Goal: Task Accomplishment & Management: Manage account settings

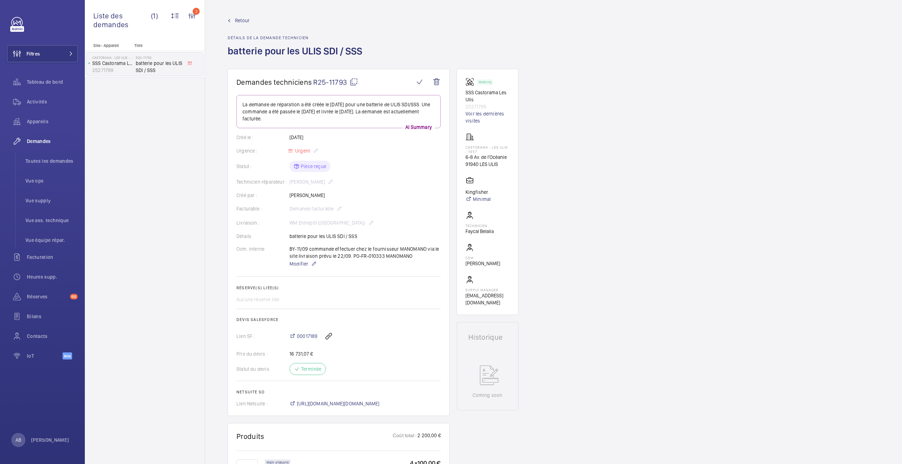
click at [232, 22] on link "Retour" at bounding box center [297, 20] width 139 height 7
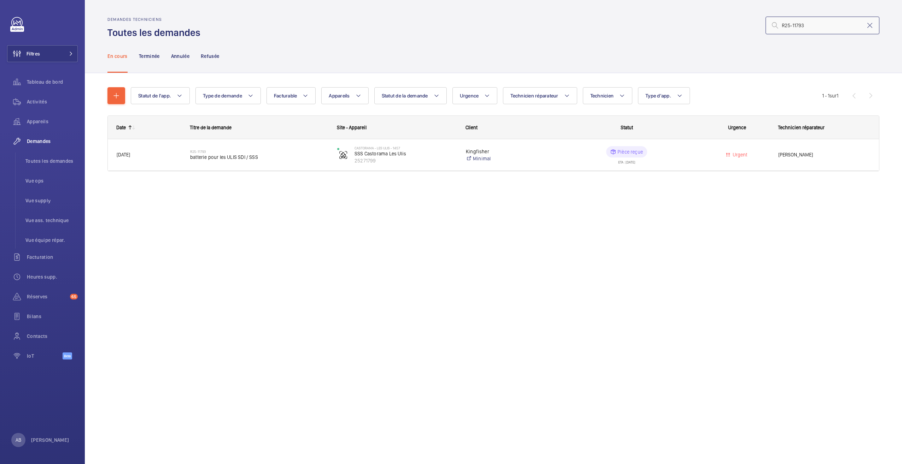
click at [788, 25] on input "R25-11793" at bounding box center [823, 26] width 114 height 18
paste input "927"
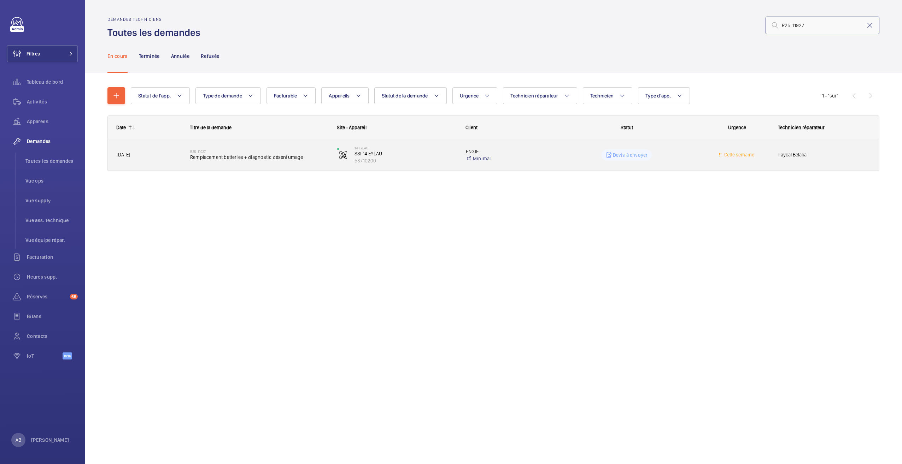
type input "R25-11927"
click at [250, 162] on div "R25-11927 Remplacement batteries + diagnostic désenfumage" at bounding box center [259, 155] width 138 height 21
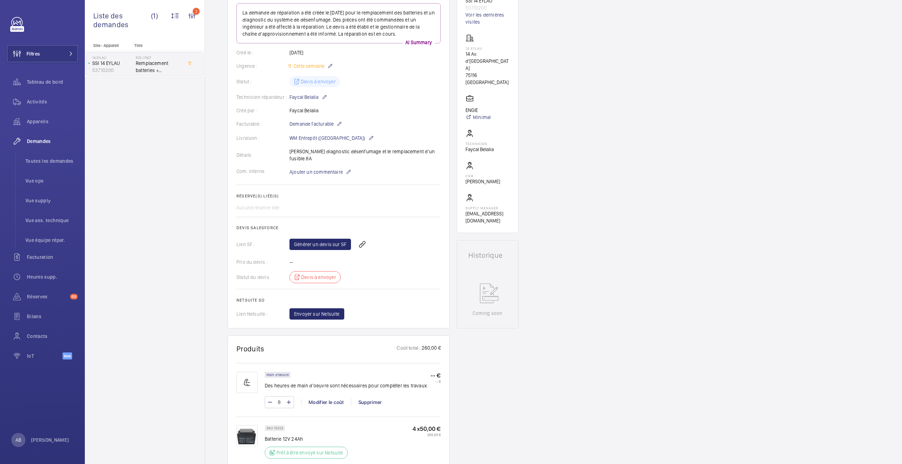
scroll to position [104, 0]
click at [346, 169] on mat-icon at bounding box center [349, 173] width 6 height 8
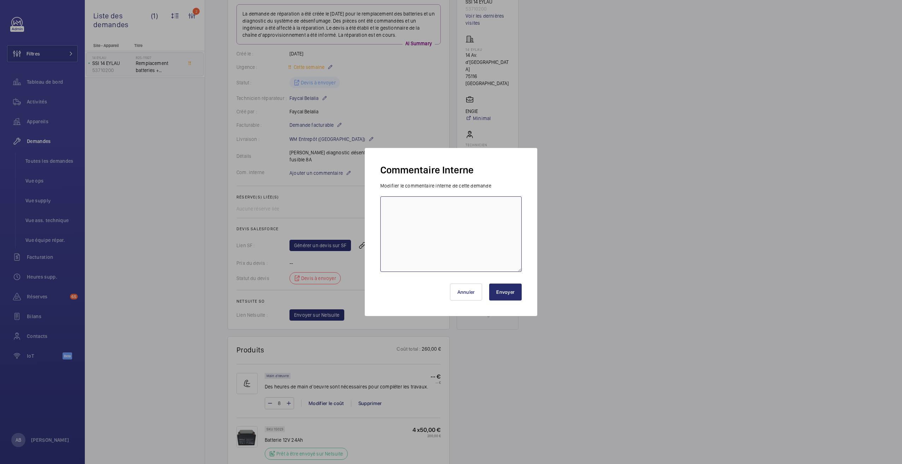
click at [401, 213] on textarea at bounding box center [450, 235] width 141 height 76
drag, startPoint x: 415, startPoint y: 206, endPoint x: 357, endPoint y: 208, distance: 57.7
click at [357, 208] on div "Commentaire Interne Modifier le commentaire interne de cette demande MISE A JOU…" at bounding box center [451, 232] width 902 height 464
click at [416, 206] on textarea "CREATION DU DOSSIER" at bounding box center [450, 235] width 141 height 76
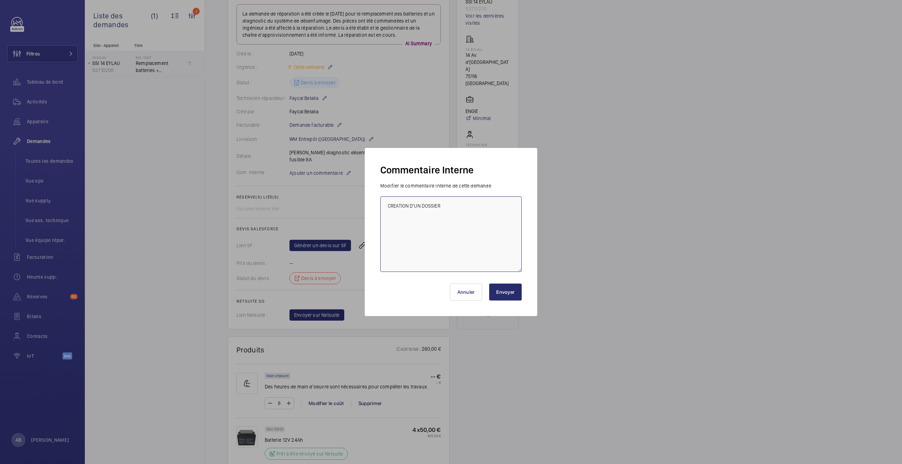
click at [452, 204] on textarea "CREATION D'UN DOSSIER" at bounding box center [450, 235] width 141 height 76
type textarea "CREATION D'UN DOSSIER D'IDENTITE SSI"
click at [505, 295] on button "Envoyer" at bounding box center [505, 292] width 33 height 17
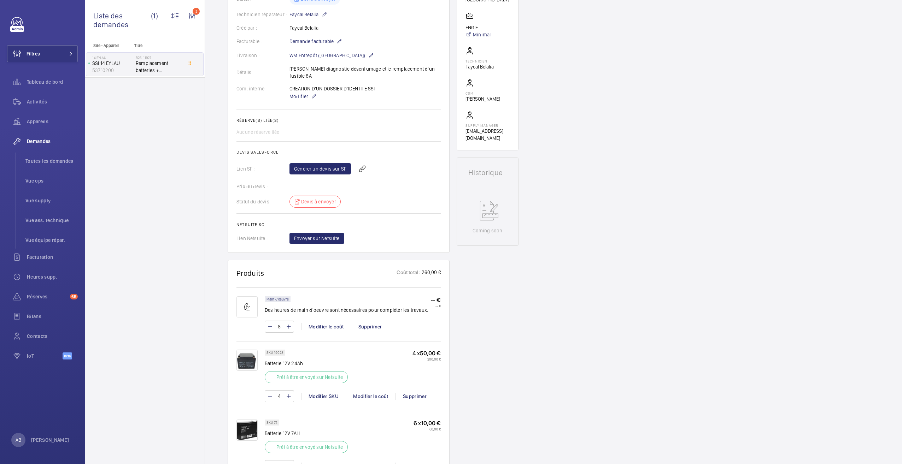
scroll to position [188, 0]
click at [288, 322] on mat-icon at bounding box center [289, 326] width 6 height 8
type input "9"
click at [288, 322] on mat-icon at bounding box center [289, 326] width 6 height 8
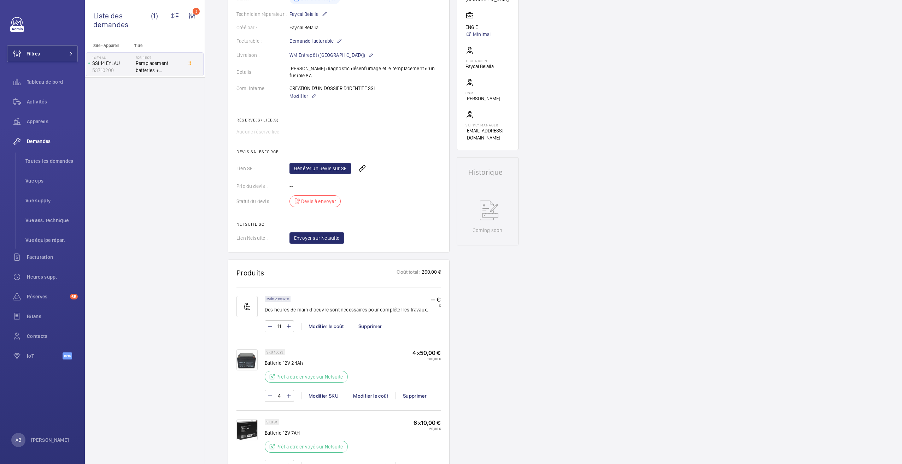
click at [288, 322] on mat-icon at bounding box center [289, 326] width 6 height 8
type input "15"
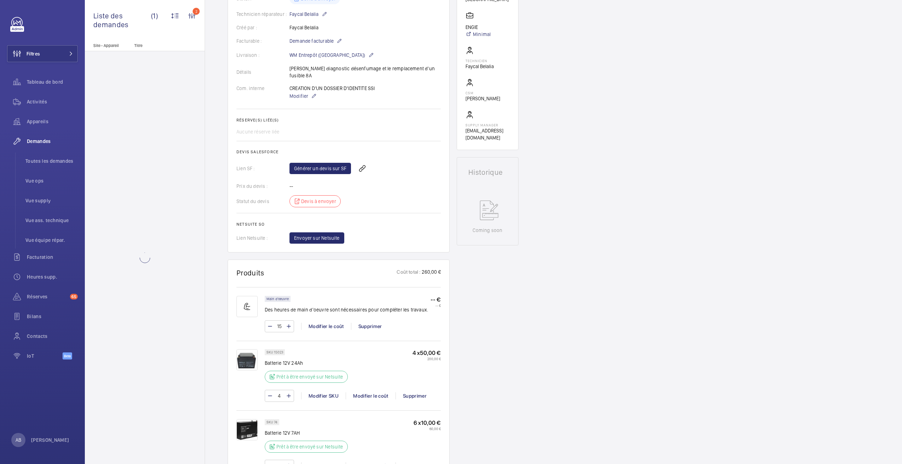
click at [288, 322] on mat-icon at bounding box center [289, 326] width 6 height 8
type input "16"
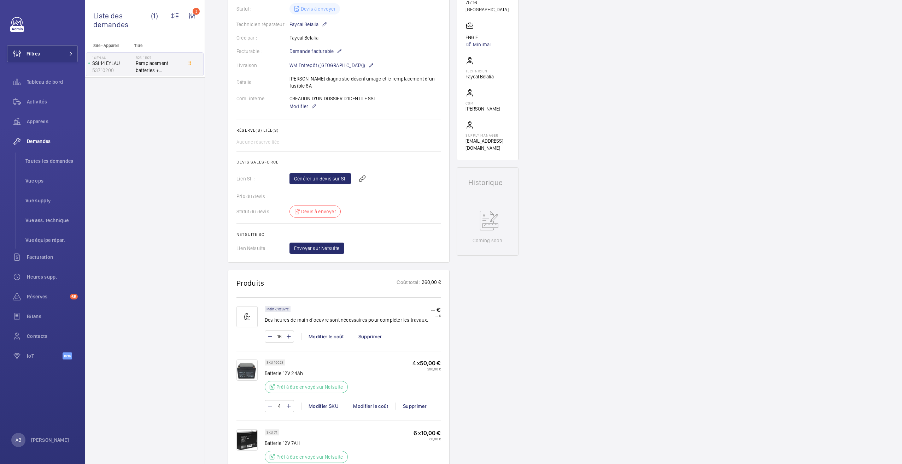
scroll to position [181, 0]
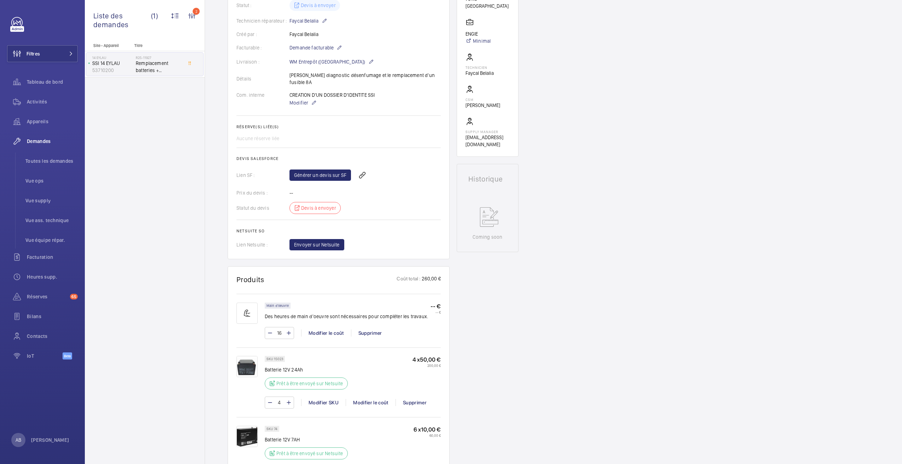
click at [431, 303] on p "-- €" at bounding box center [436, 306] width 10 height 7
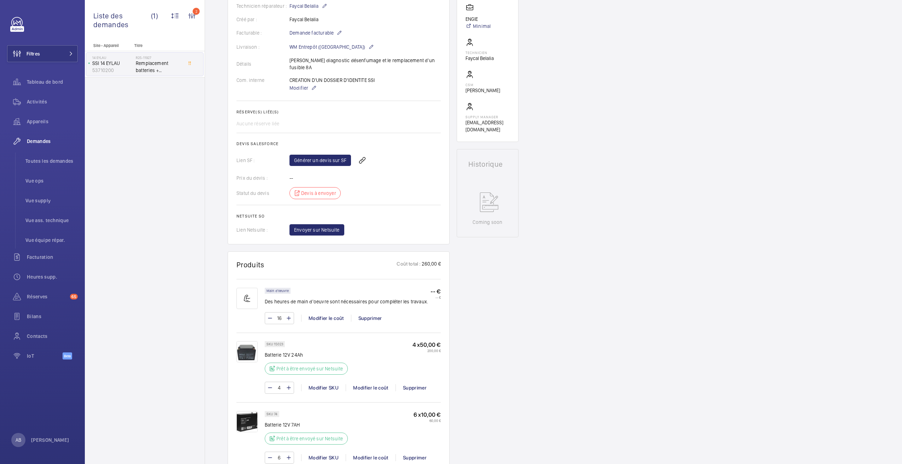
scroll to position [196, 0]
click at [312, 84] on mat-icon at bounding box center [314, 88] width 6 height 8
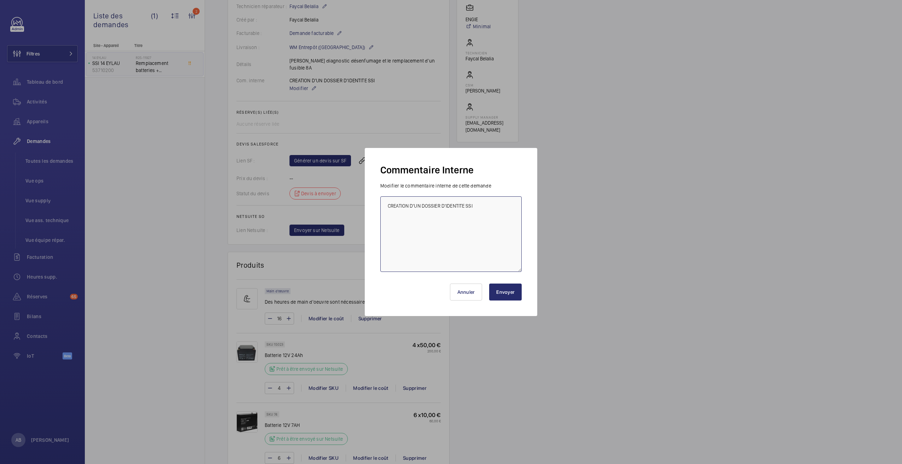
drag, startPoint x: 409, startPoint y: 204, endPoint x: 375, endPoint y: 202, distance: 34.0
click at [375, 202] on div "Commentaire Interne Modifier le commentaire interne de cette demande CREATION D…" at bounding box center [451, 232] width 172 height 168
click at [407, 205] on textarea "CREATION D'UN DOSSIER D'IDENTITE SSI" at bounding box center [450, 235] width 141 height 76
click at [427, 204] on textarea "MISE A JOUR D'UN DOSSIER D'IDENTITE SSI" at bounding box center [450, 235] width 141 height 76
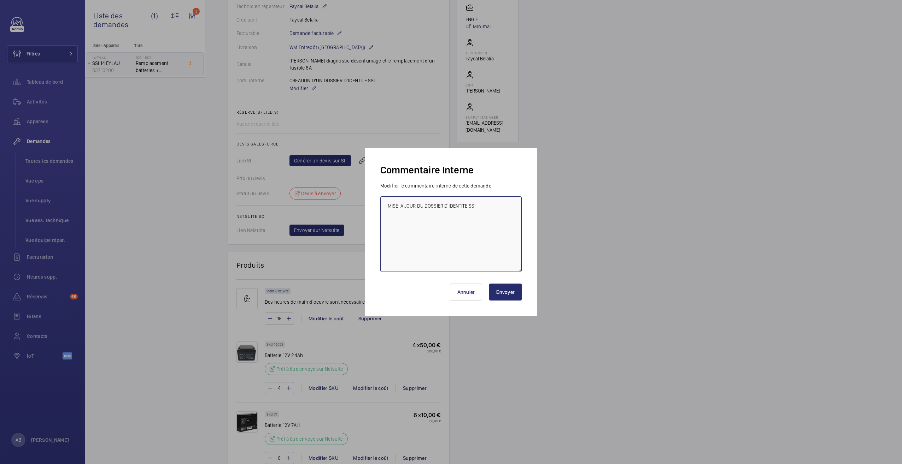
type textarea "MISE A JOUR DU DOSSIER D'IDENTITE SSI"
click at [499, 298] on button "Envoyer" at bounding box center [505, 292] width 33 height 17
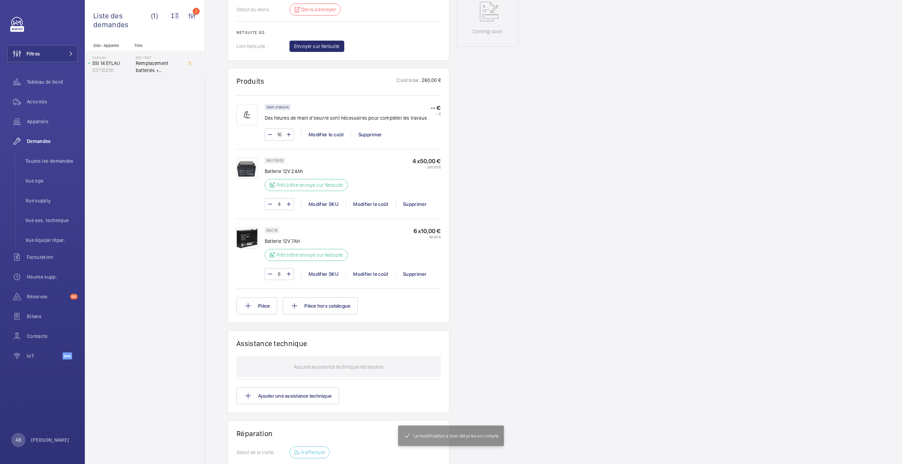
scroll to position [521, 0]
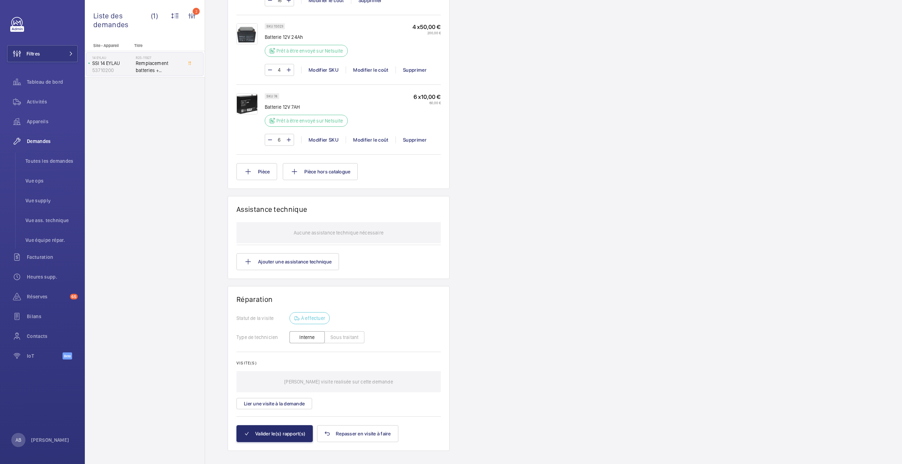
click at [446, 306] on wm-front-card "Réparation Statut de la visite À effectuer Type de technicien Interne Sous trai…" at bounding box center [339, 368] width 222 height 165
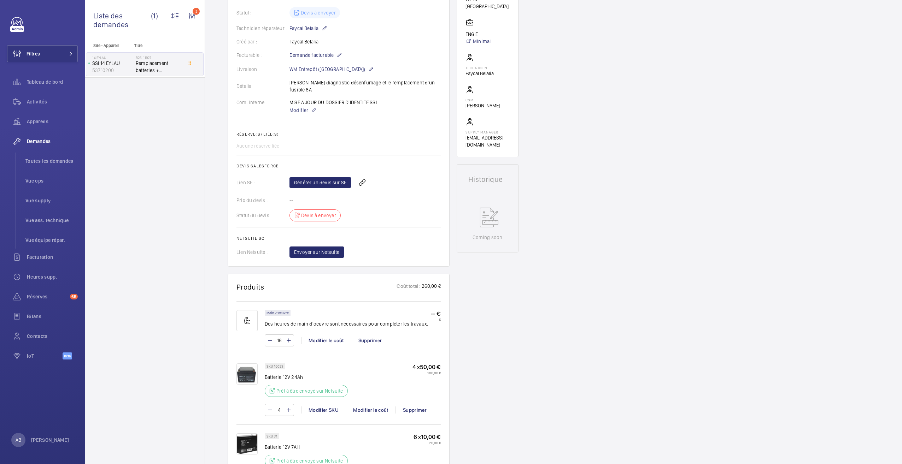
scroll to position [180, 0]
click at [321, 178] on link "Générer un devis sur SF" at bounding box center [320, 183] width 62 height 11
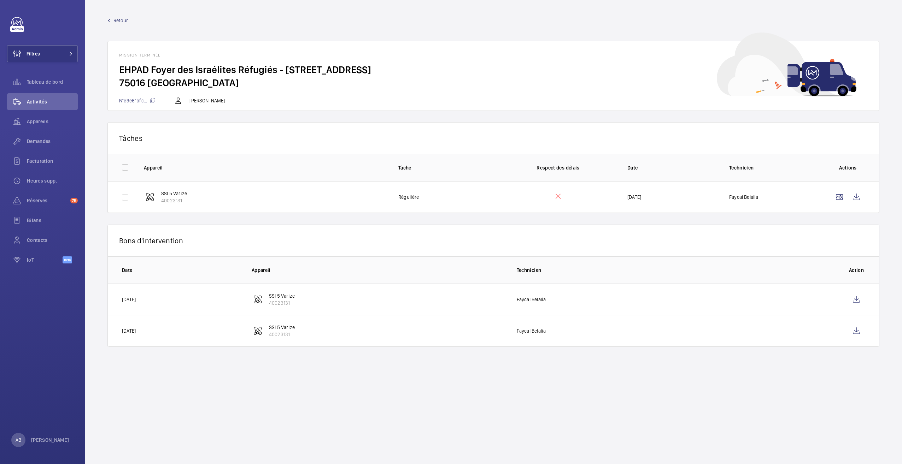
click at [113, 19] on span "Retour" at bounding box center [120, 20] width 14 height 7
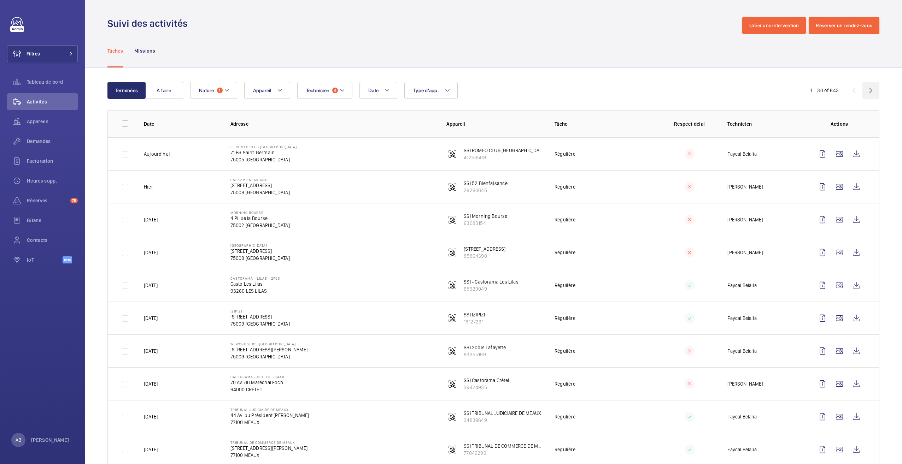
click at [862, 88] on wm-front-icon-button at bounding box center [870, 90] width 17 height 17
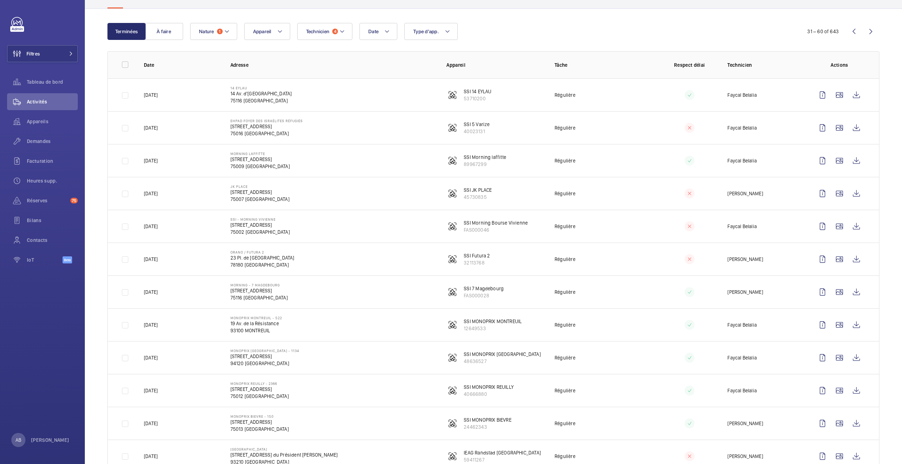
scroll to position [59, 0]
click at [814, 97] on wm-front-icon-button at bounding box center [822, 94] width 17 height 17
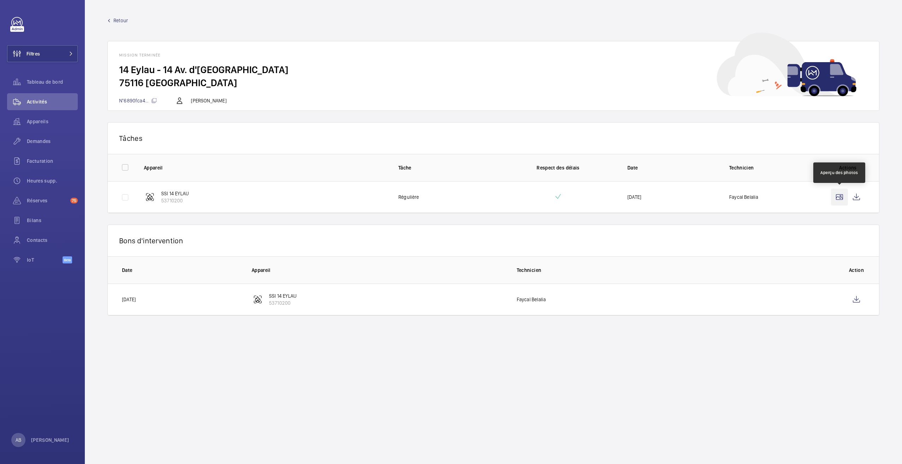
click at [839, 198] on wm-front-icon-button at bounding box center [839, 197] width 17 height 17
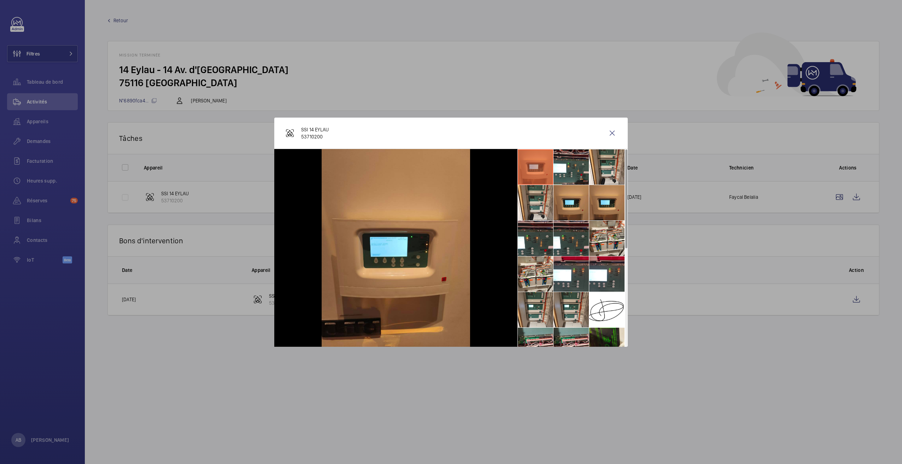
click at [631, 104] on div at bounding box center [451, 232] width 902 height 464
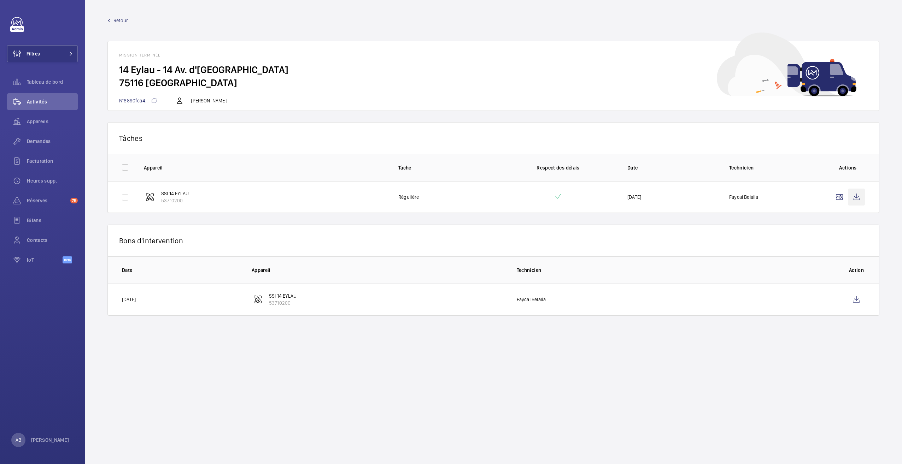
click at [856, 197] on wm-front-icon-button at bounding box center [856, 197] width 17 height 17
click at [853, 197] on wm-front-icon-button at bounding box center [856, 197] width 17 height 17
click at [858, 195] on wm-front-icon-button at bounding box center [856, 197] width 17 height 17
